Goal: Transaction & Acquisition: Purchase product/service

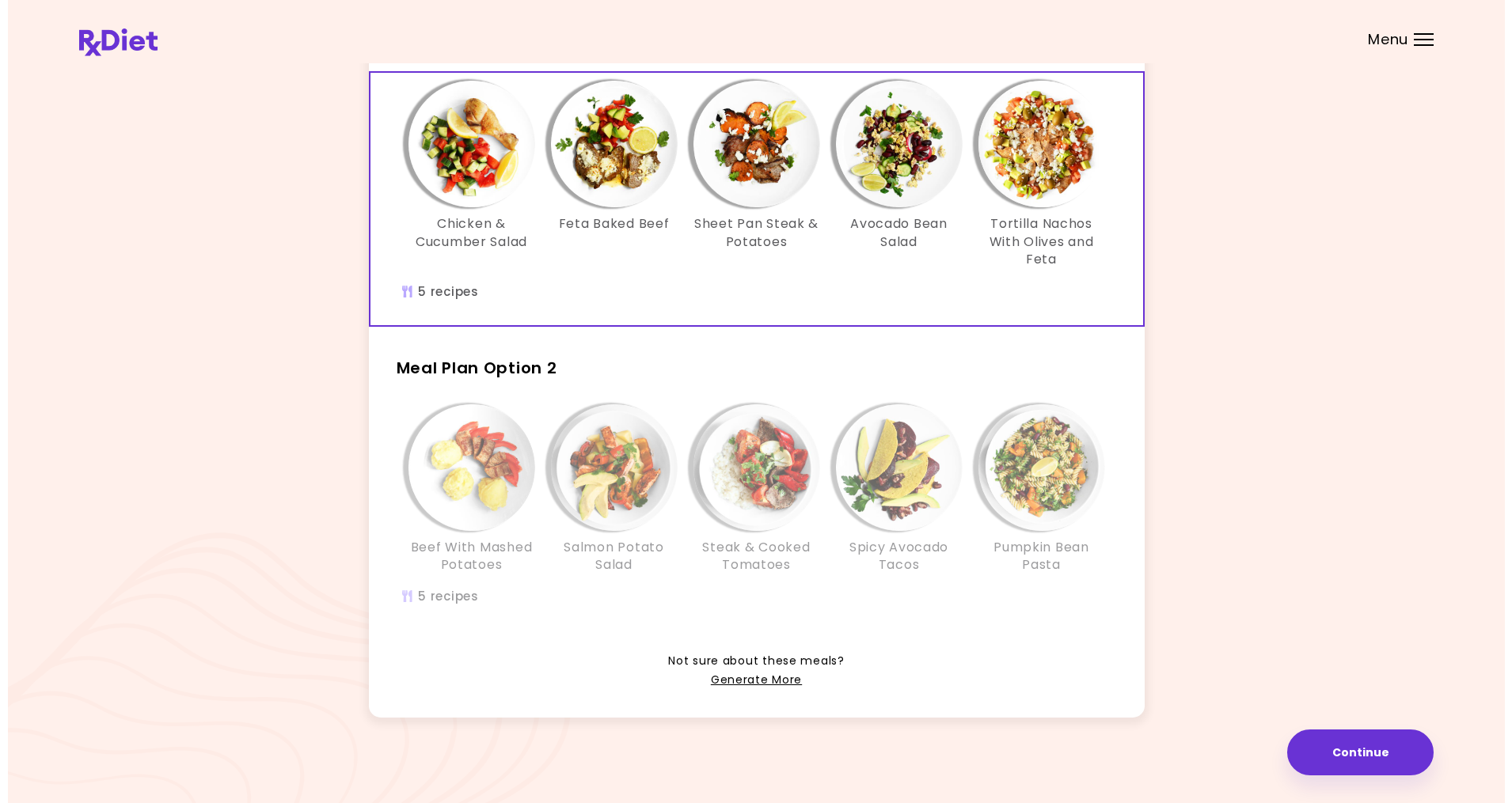
scroll to position [121, 0]
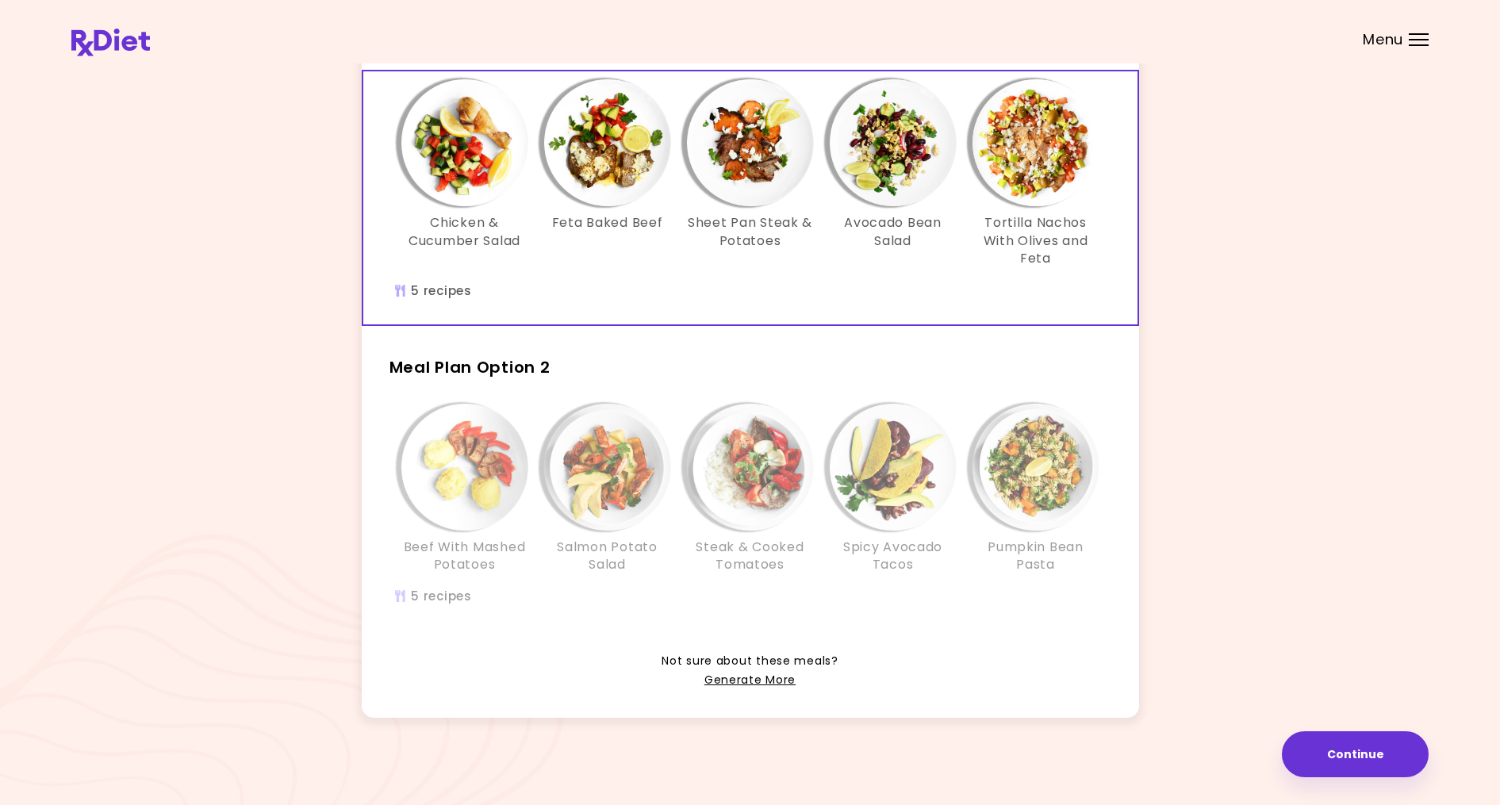
click at [689, 417] on div "Info - Steak & Cooked Tomatoes - Meal Plan Option 2" at bounding box center [750, 467] width 127 height 127
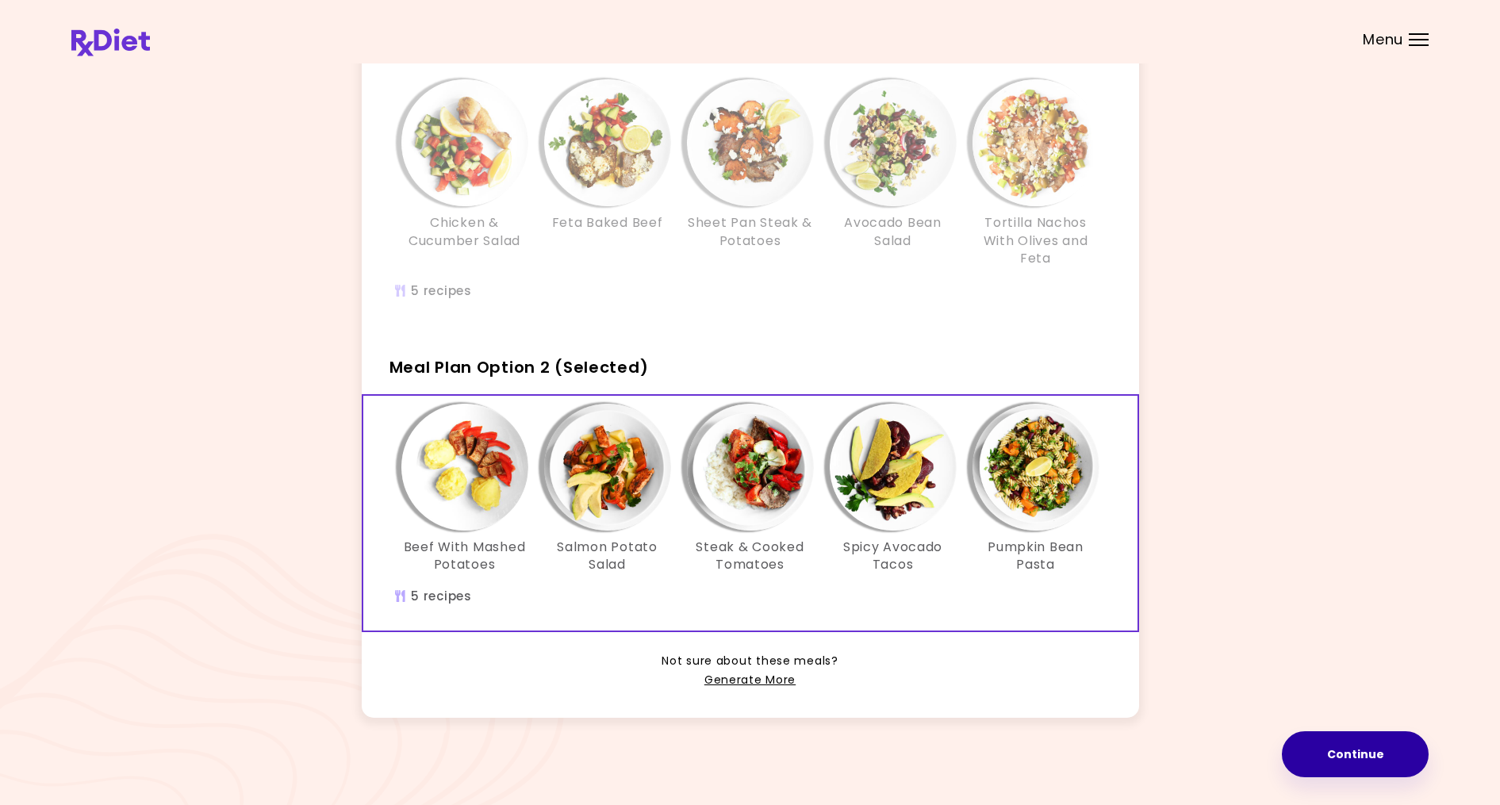
click at [1334, 754] on button "Continue" at bounding box center [1355, 754] width 147 height 46
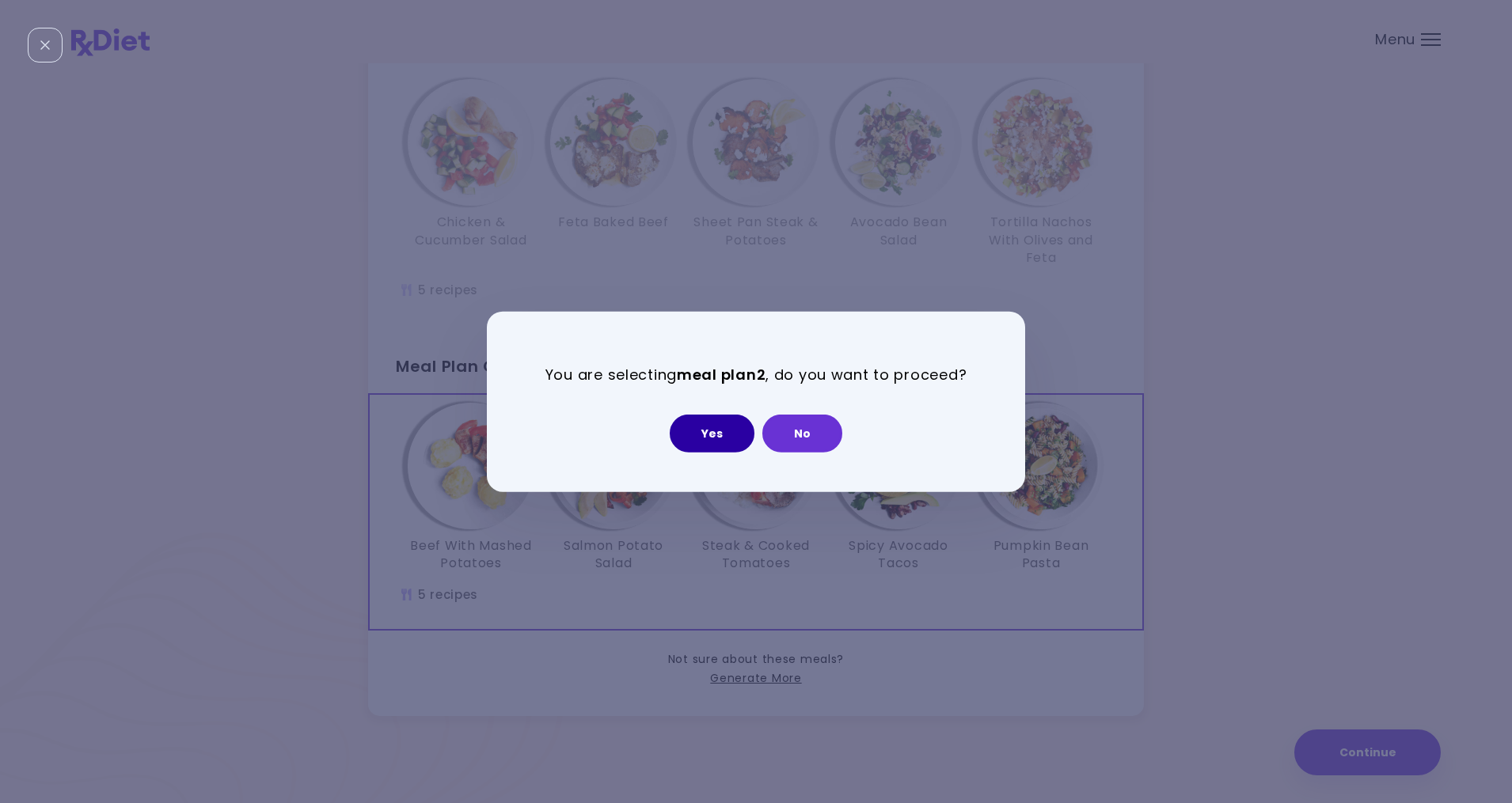
click at [722, 434] on button "Yes" at bounding box center [712, 434] width 85 height 38
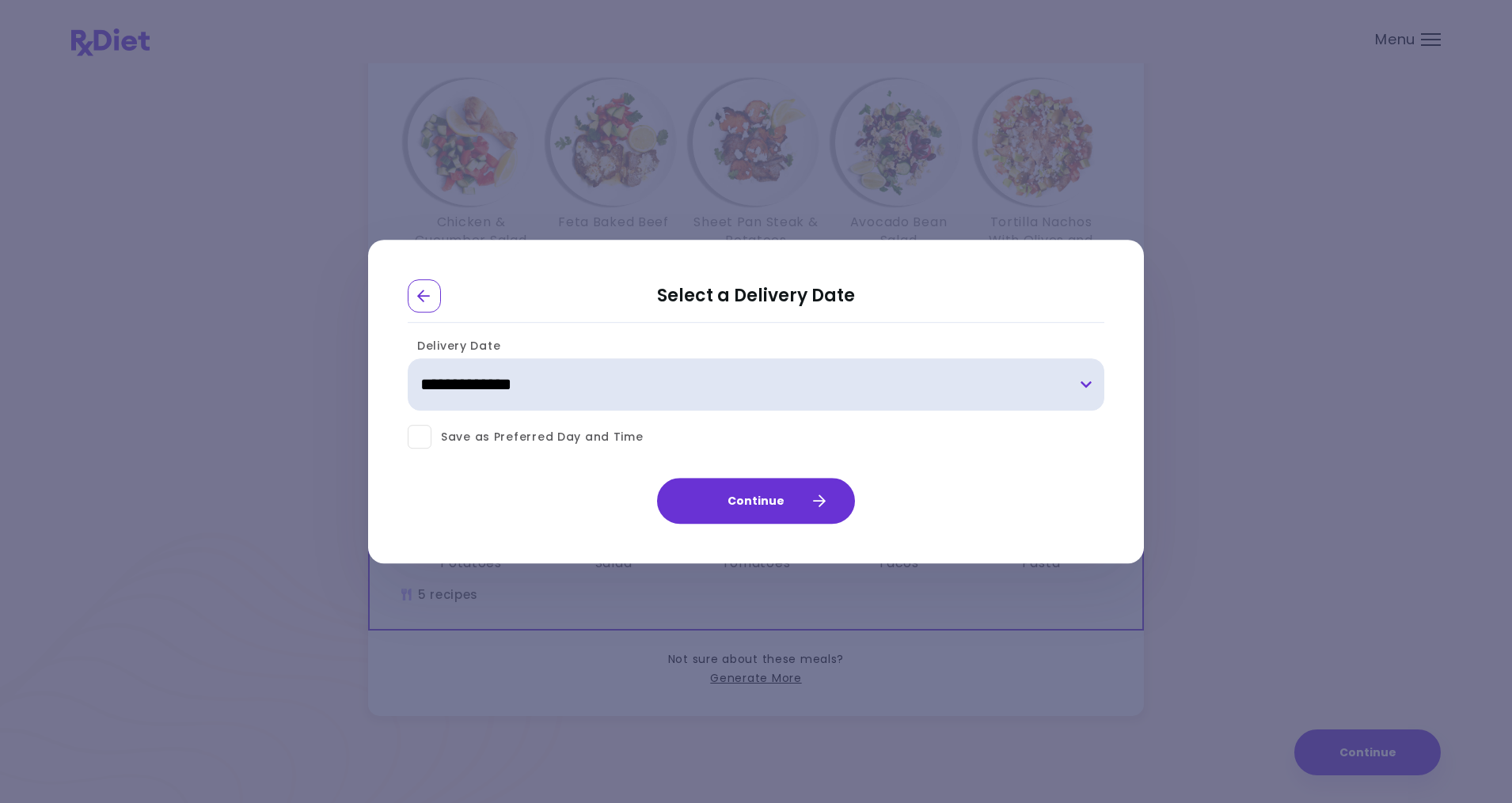
click at [444, 389] on select "**********" at bounding box center [756, 385] width 697 height 52
select select "**********"
click at [407, 359] on select "**********" at bounding box center [756, 385] width 697 height 52
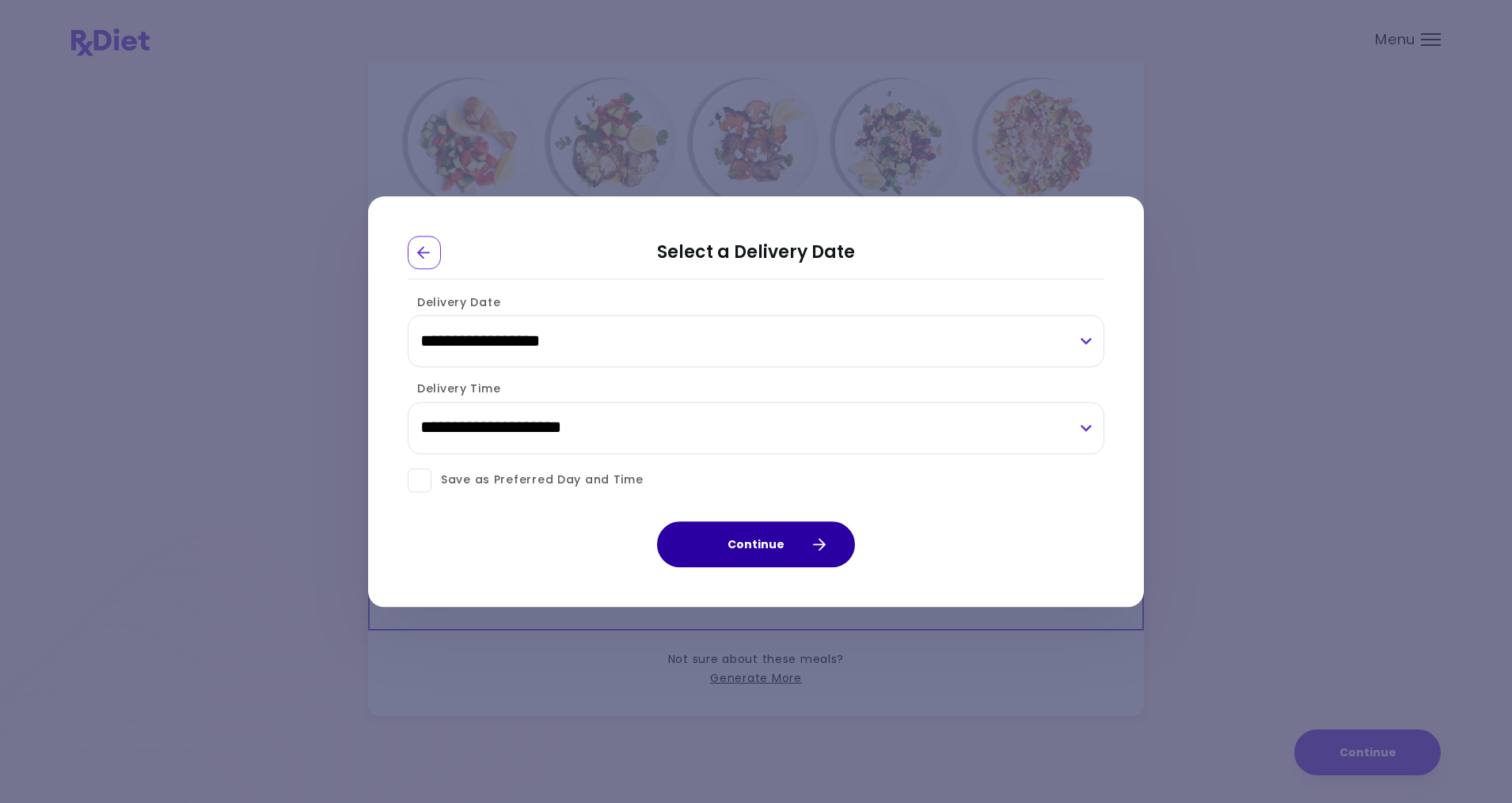
click at [754, 539] on button "Continue" at bounding box center [756, 545] width 198 height 46
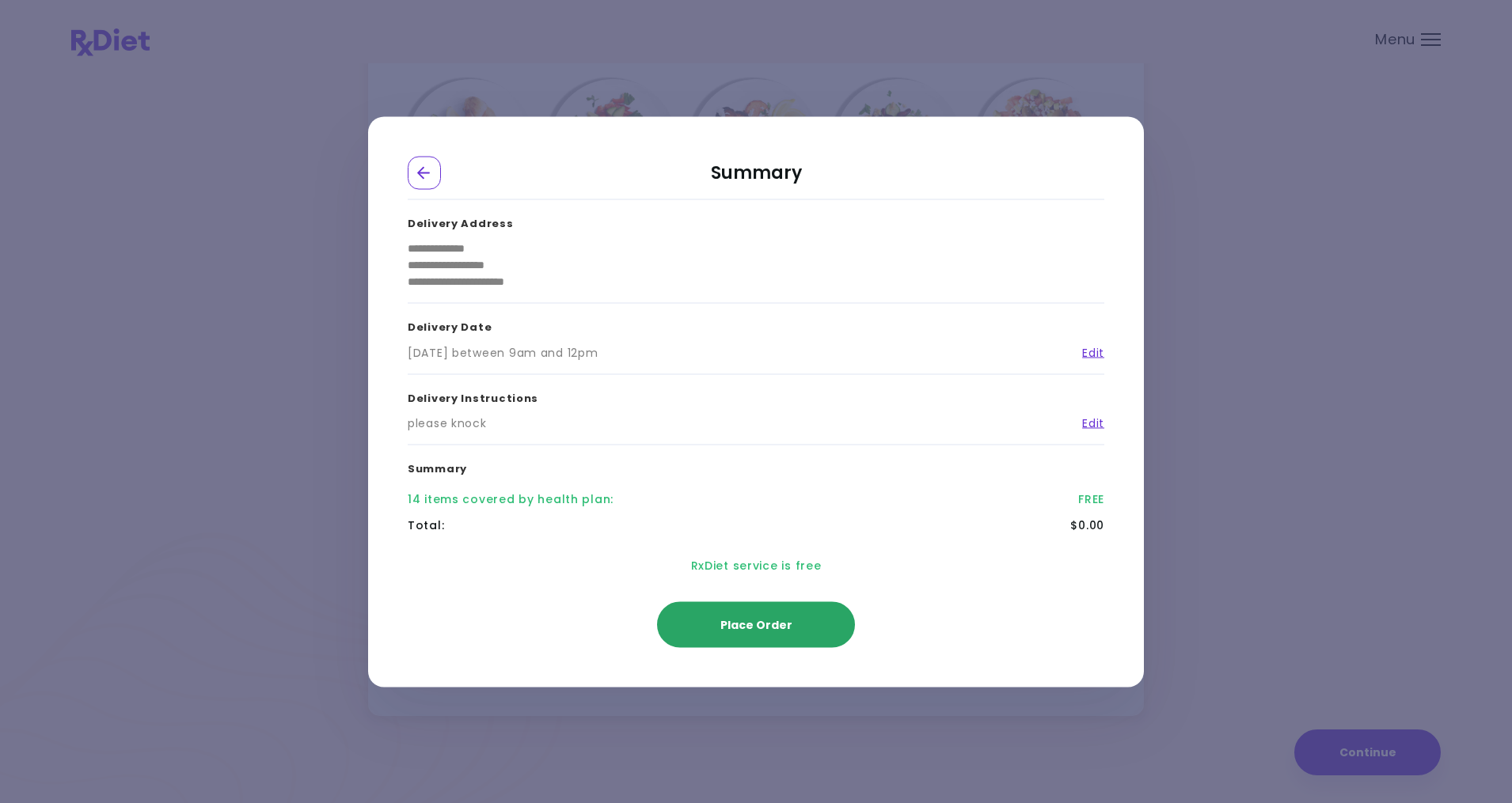
click at [763, 627] on span "Place Order" at bounding box center [756, 624] width 72 height 16
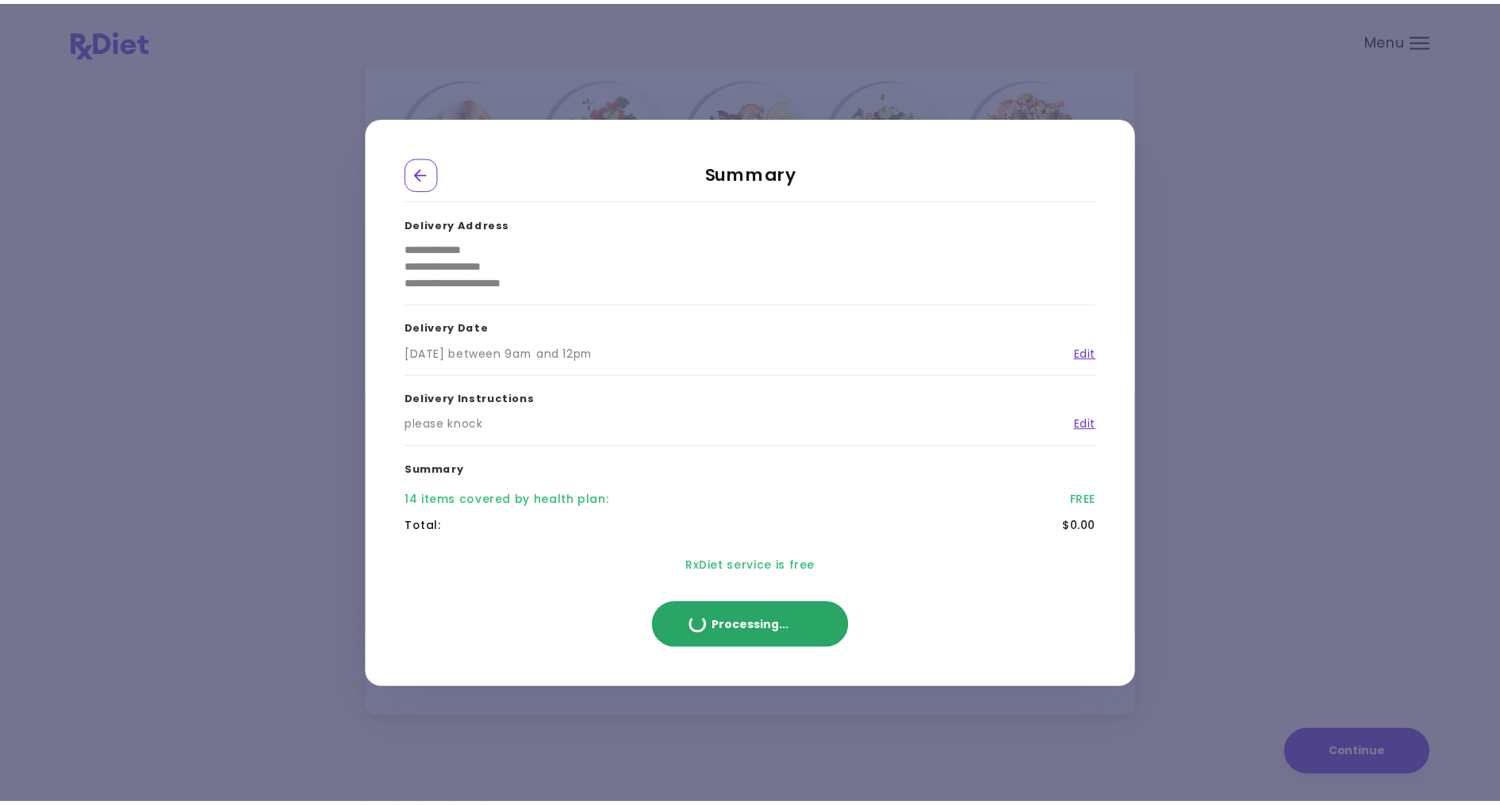
scroll to position [0, 0]
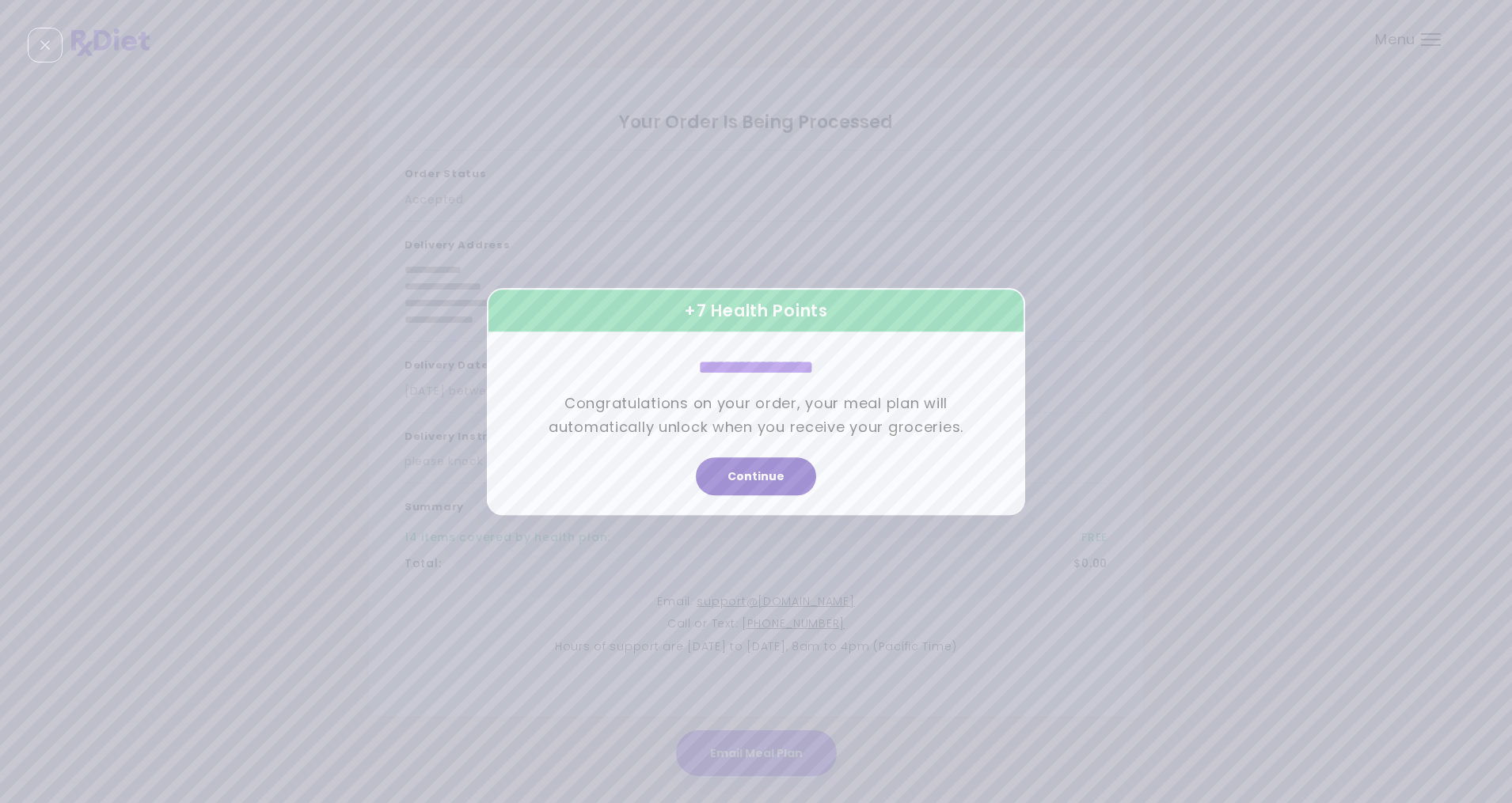
click at [755, 474] on button "Continue" at bounding box center [756, 476] width 121 height 38
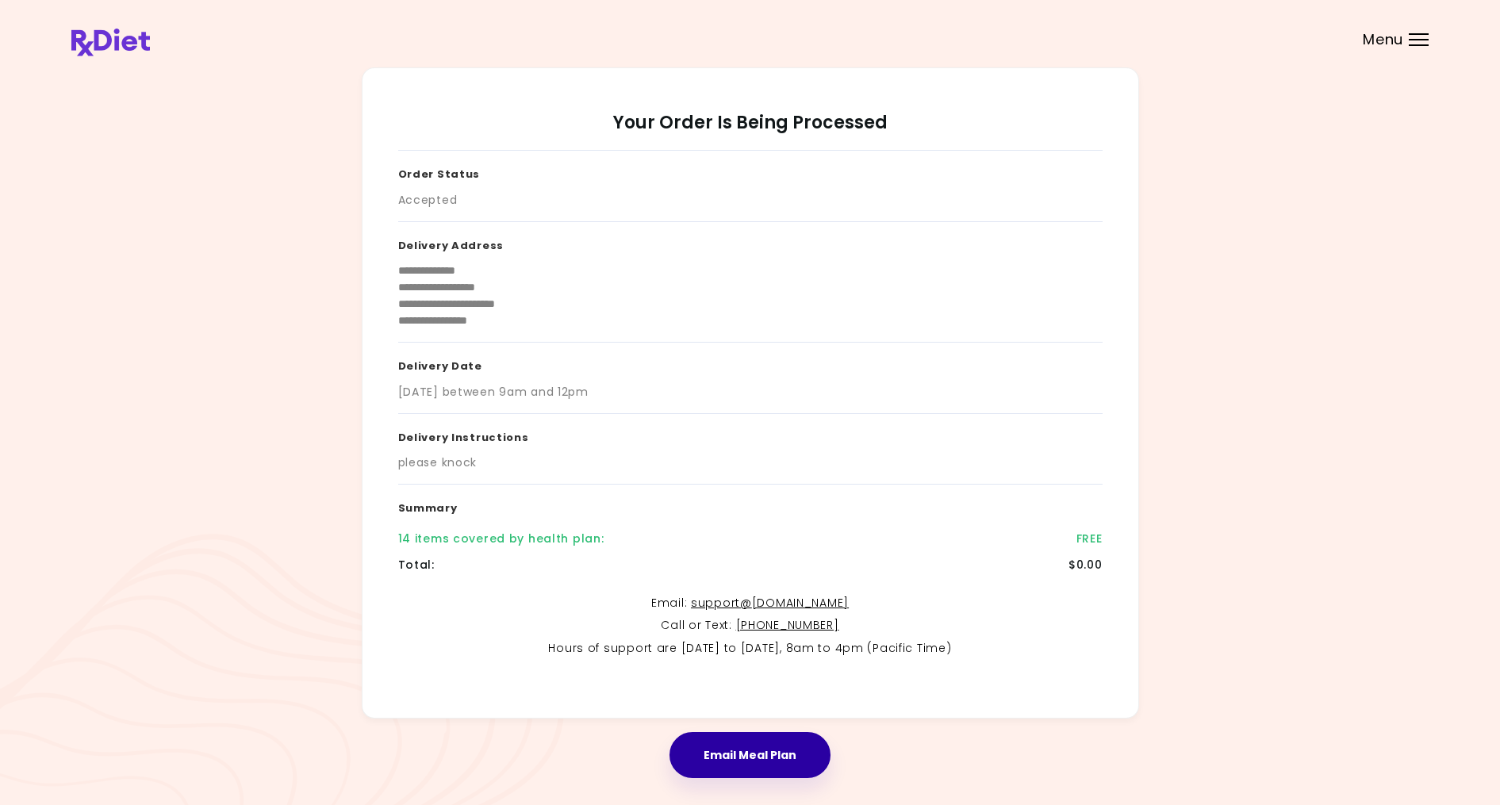
click at [749, 755] on button "Email Meal Plan" at bounding box center [749, 755] width 161 height 46
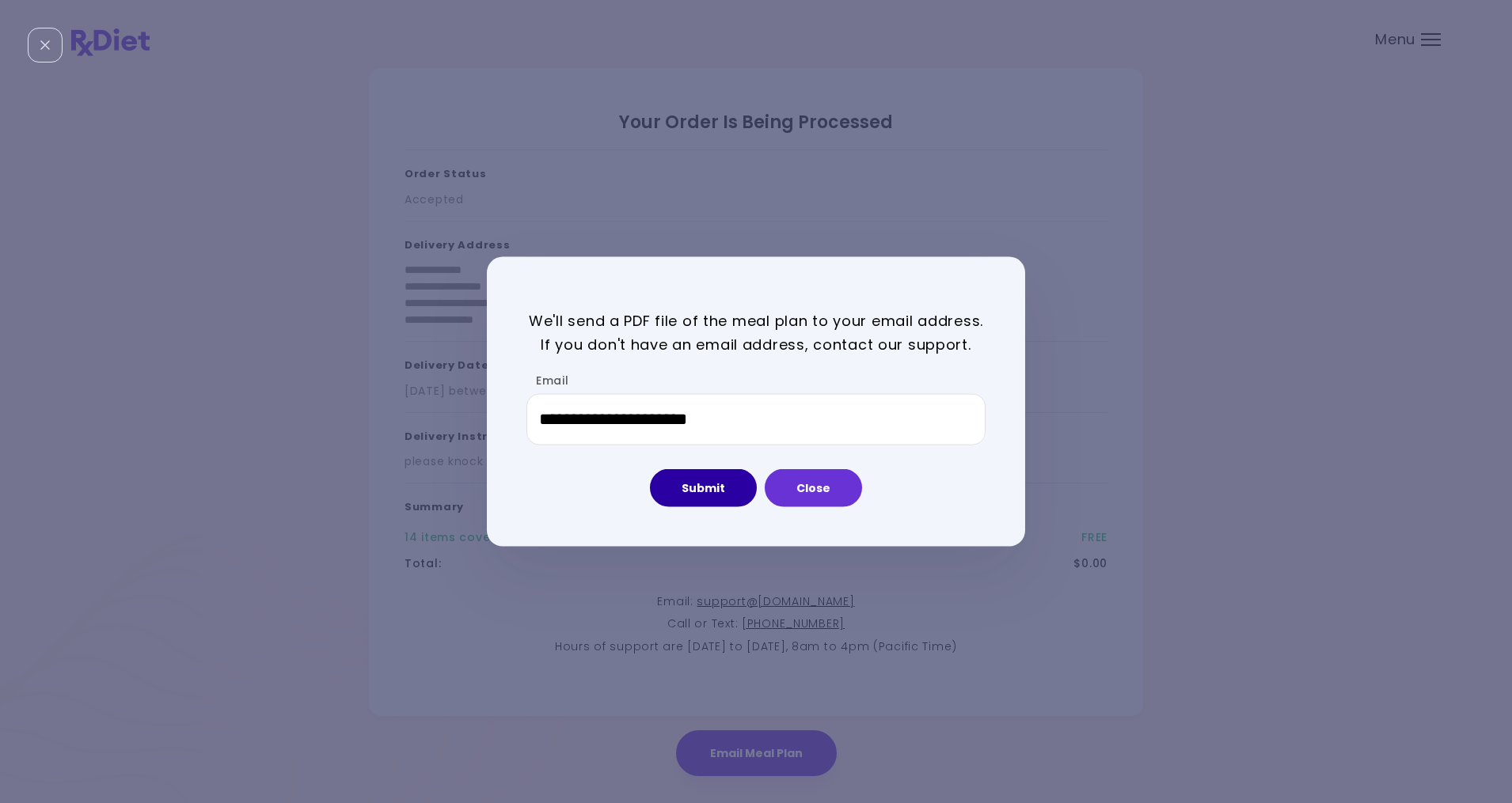
click at [700, 487] on button "Submit" at bounding box center [703, 488] width 107 height 38
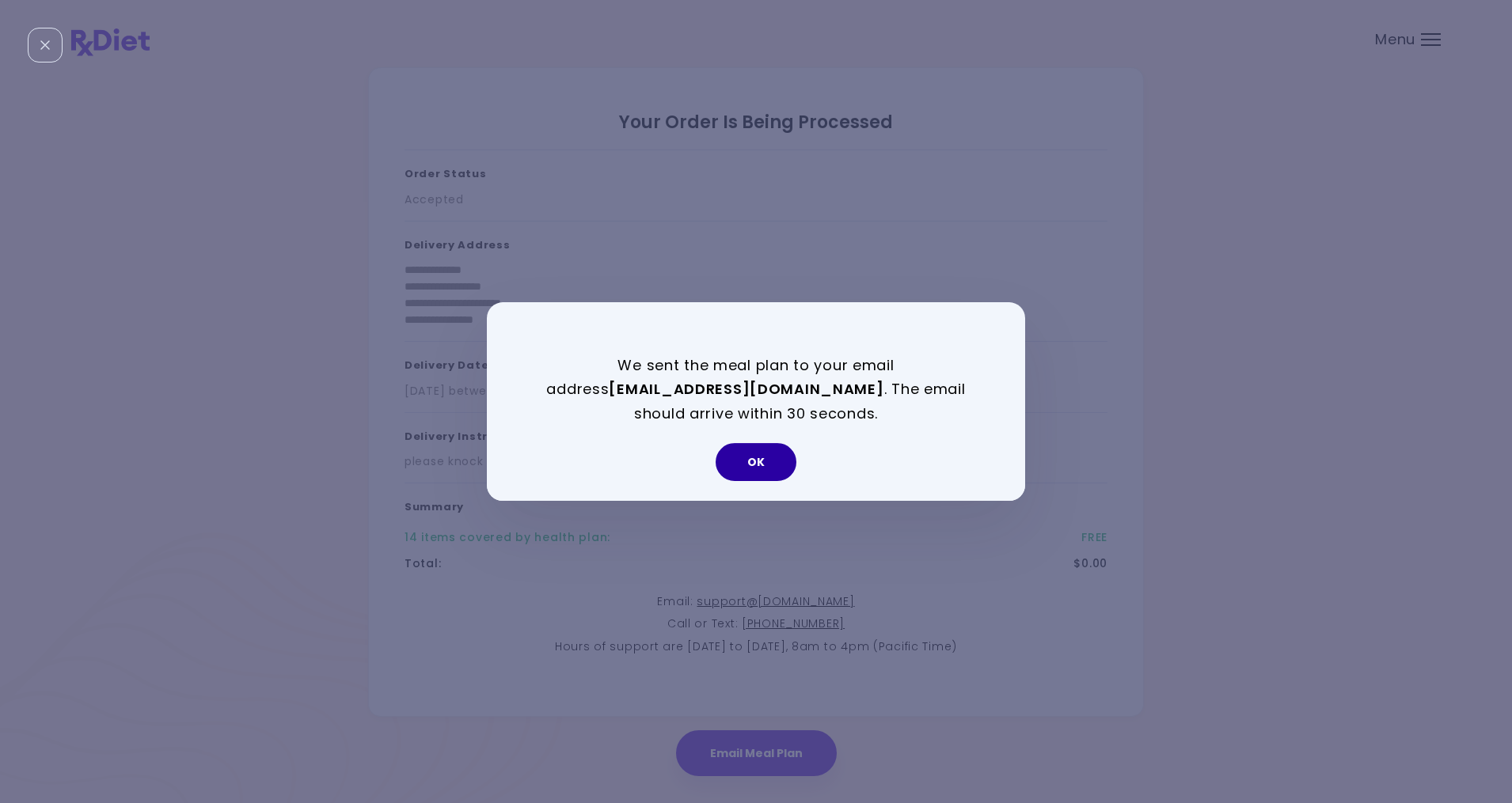
click at [756, 461] on button "OK" at bounding box center [756, 462] width 81 height 38
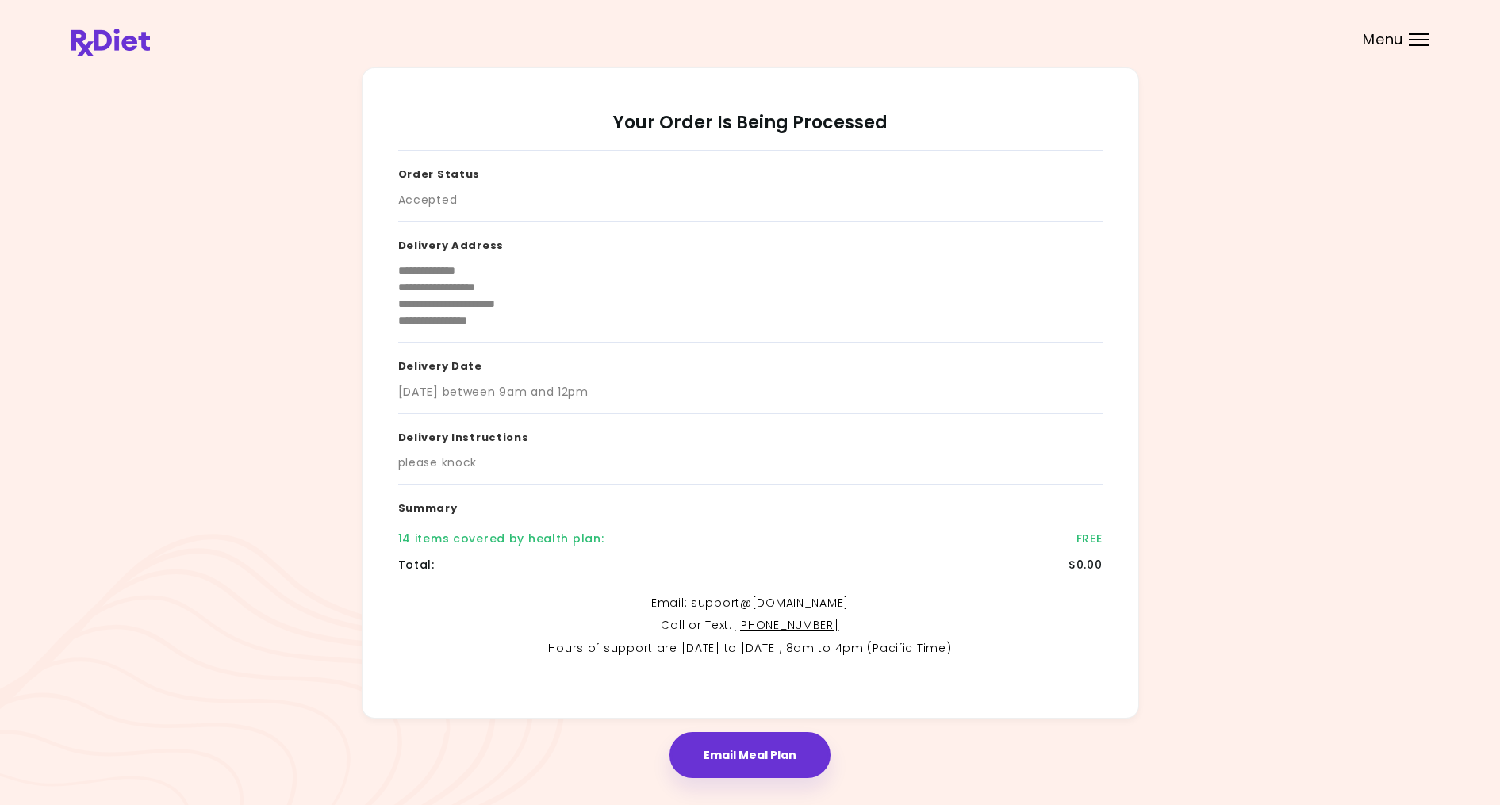
click at [1420, 34] on div at bounding box center [1419, 34] width 20 height 2
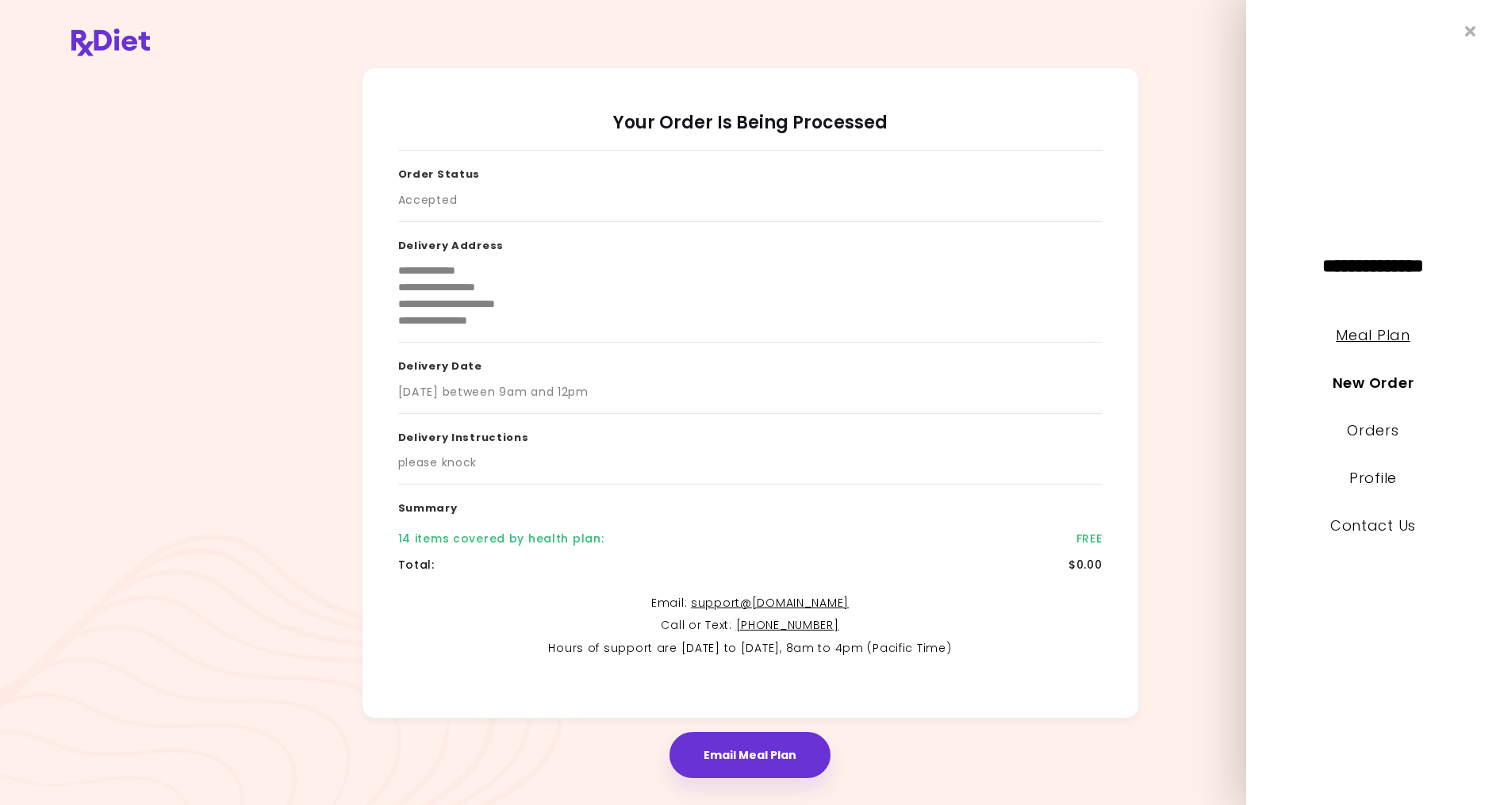
click at [1373, 332] on link "Meal Plan" at bounding box center [1373, 335] width 74 height 20
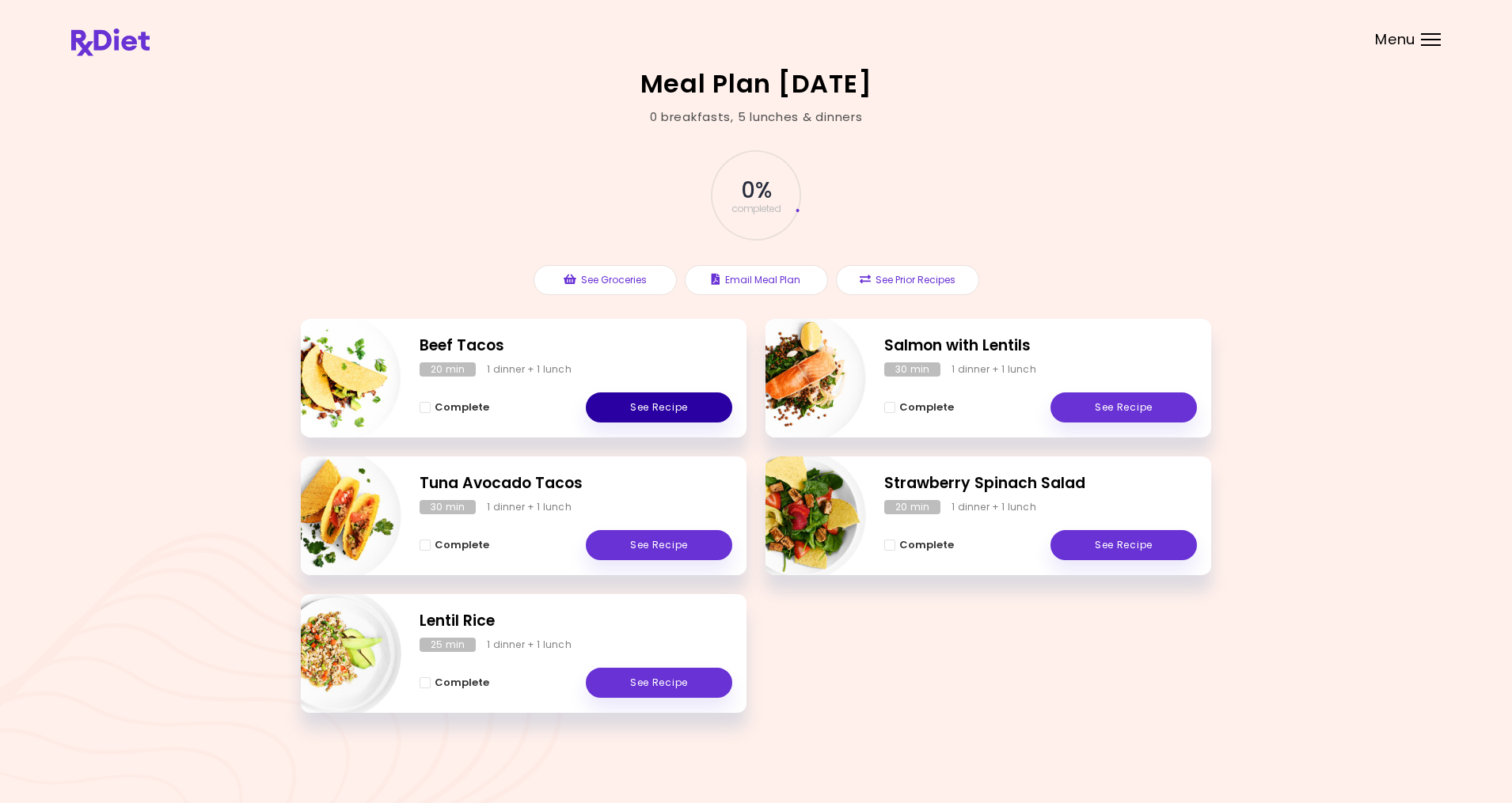
click at [707, 411] on link "See Recipe" at bounding box center [659, 407] width 147 height 30
click at [1128, 410] on link "See Recipe" at bounding box center [1124, 407] width 147 height 30
click at [716, 546] on link "See Recipe" at bounding box center [659, 545] width 147 height 30
click at [1162, 546] on link "See Recipe" at bounding box center [1124, 545] width 147 height 30
click at [676, 678] on link "See Recipe" at bounding box center [659, 682] width 147 height 30
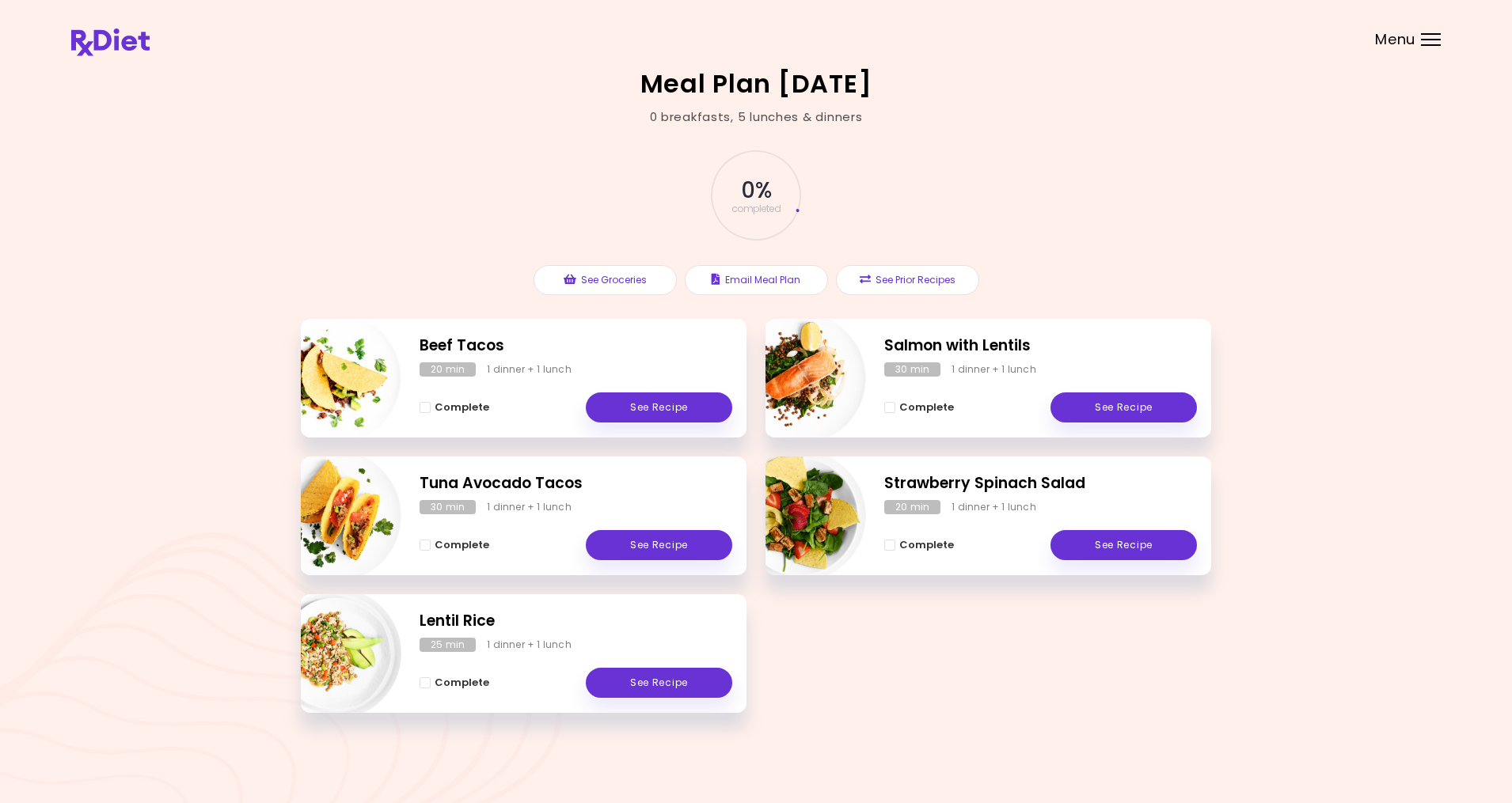
click at [1439, 38] on div "Menu" at bounding box center [1431, 39] width 20 height 13
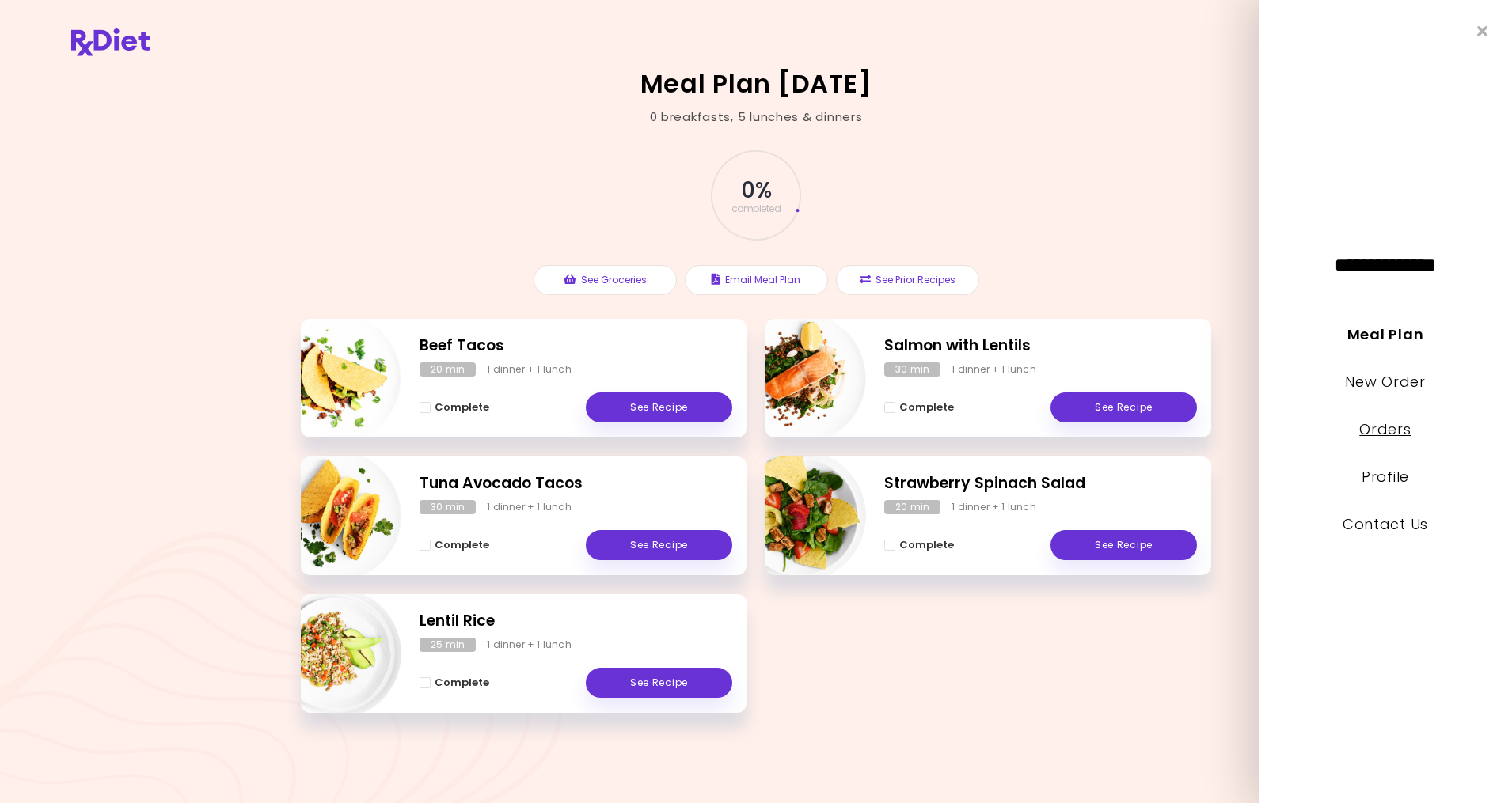
click at [1365, 427] on link "Orders" at bounding box center [1385, 429] width 52 height 20
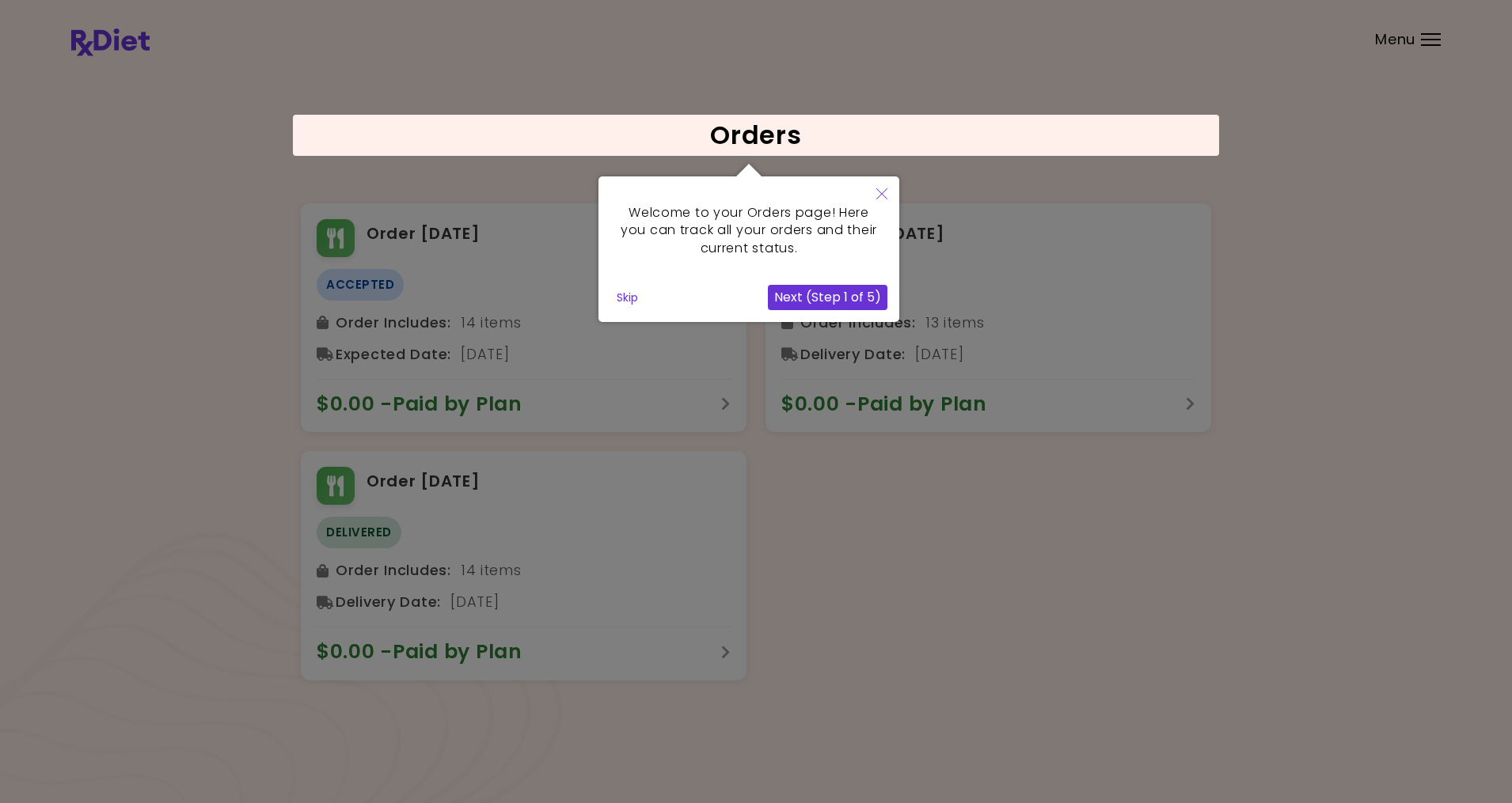
click at [806, 295] on button "Next (Step 1 of 5)" at bounding box center [827, 297] width 120 height 25
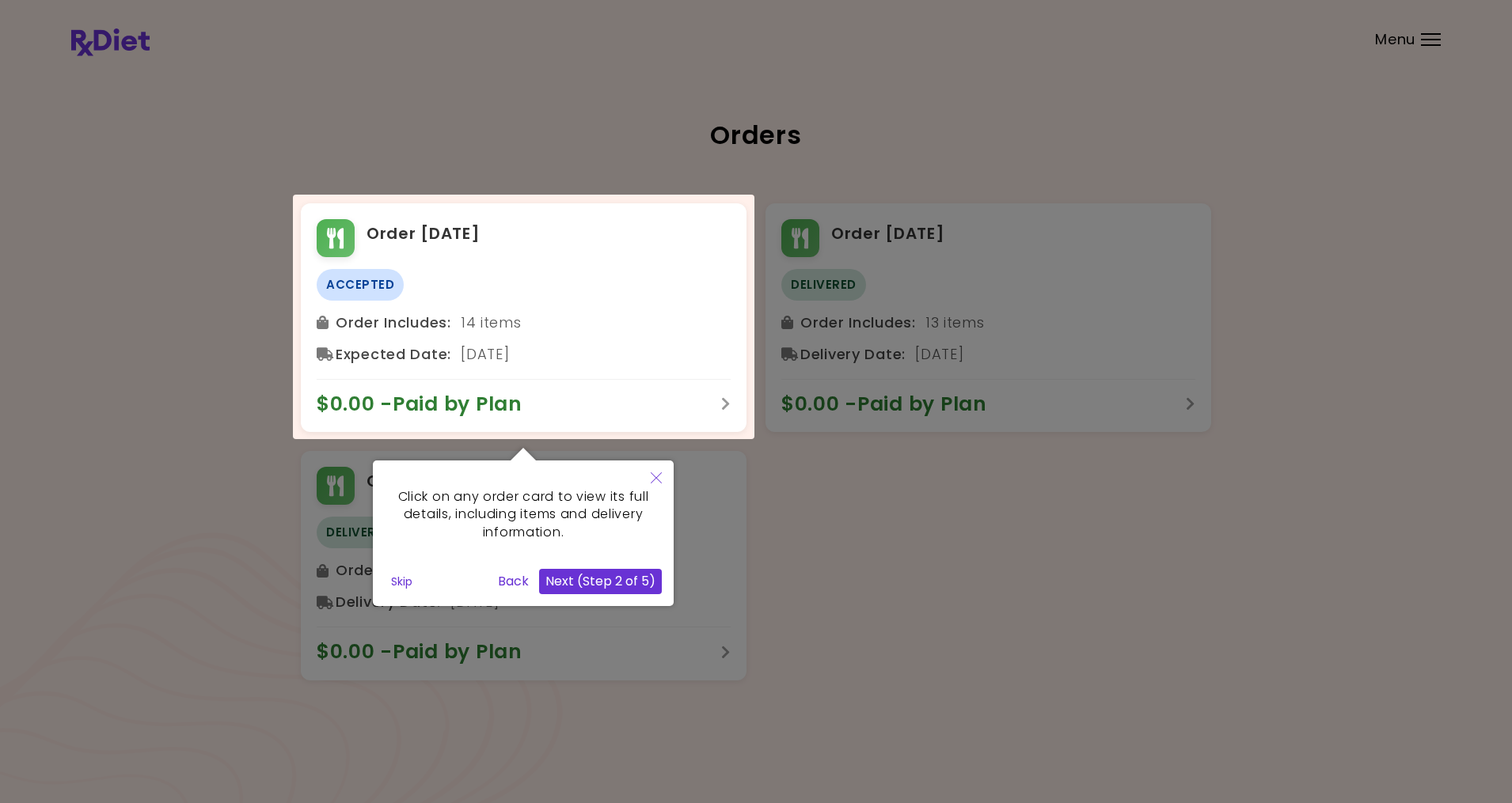
click at [618, 583] on button "Next (Step 2 of 5)" at bounding box center [600, 581] width 123 height 25
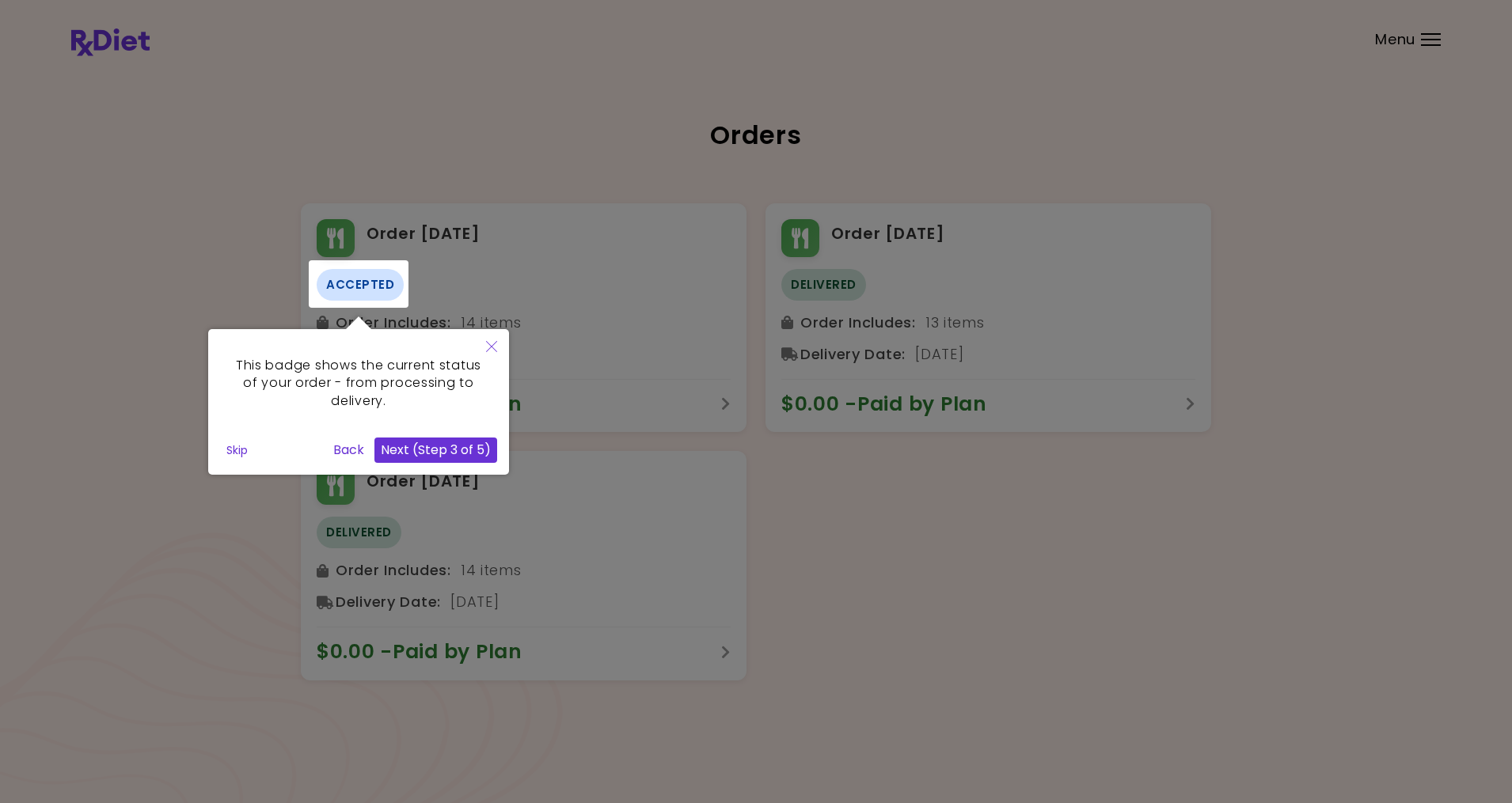
click at [417, 453] on button "Next (Step 3 of 5)" at bounding box center [435, 450] width 123 height 25
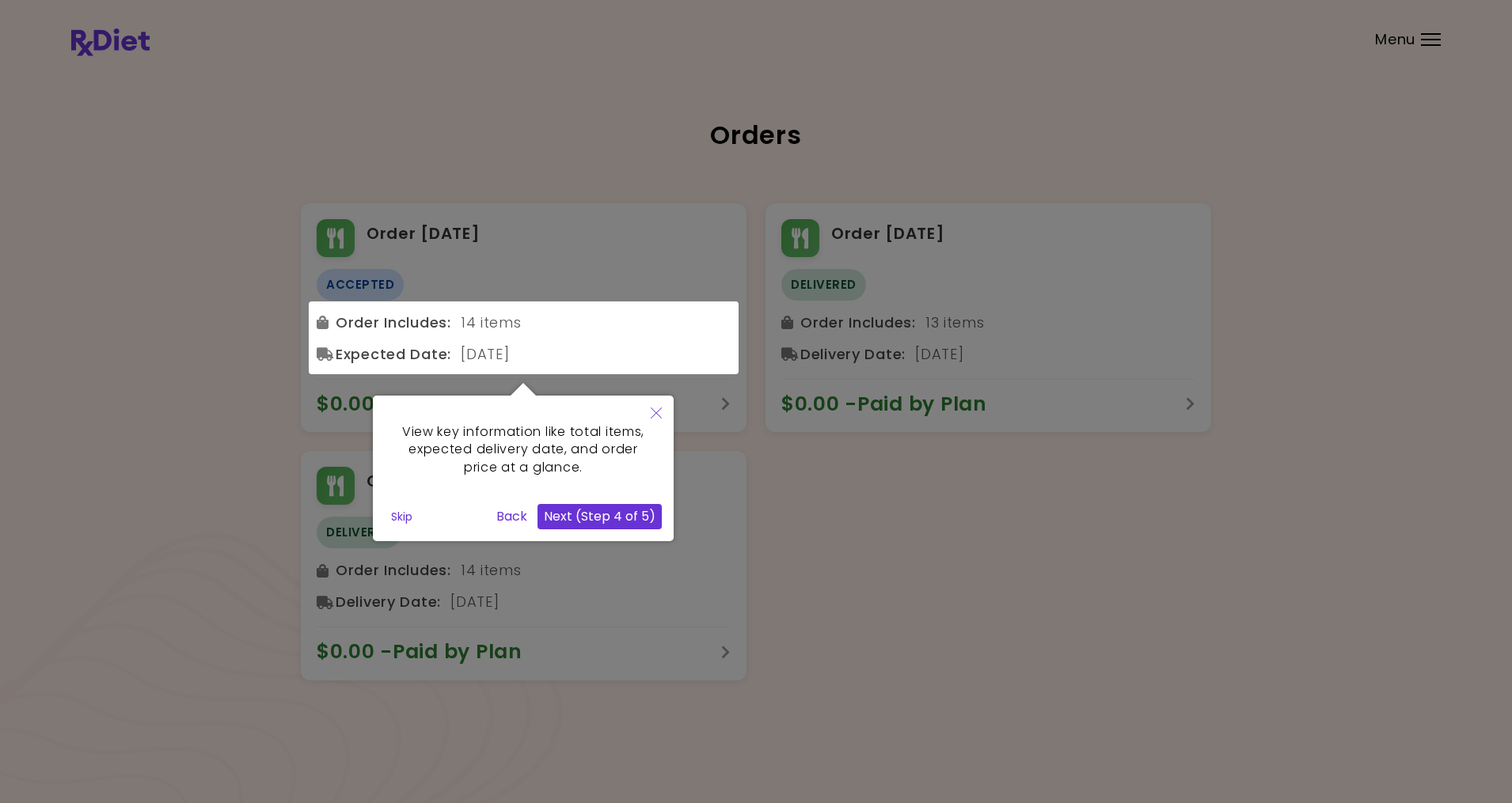
click at [400, 511] on button "Skip" at bounding box center [401, 517] width 34 height 24
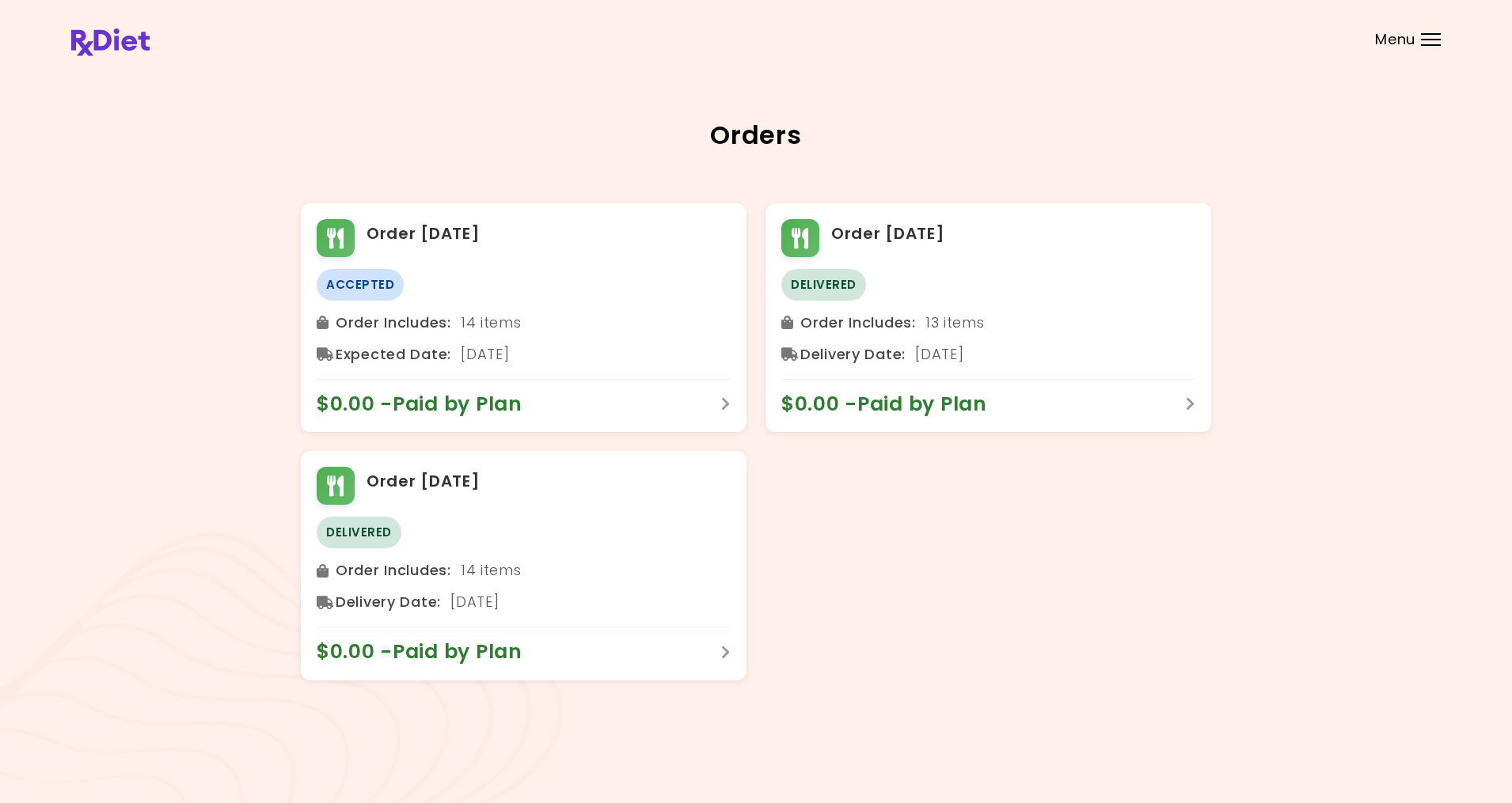
click at [680, 716] on div "Orders Order [DATE] Accepted Order Includes : 14 items Expected Date : [DATE] $…" at bounding box center [756, 401] width 1512 height 803
